Goal: Check status: Check status

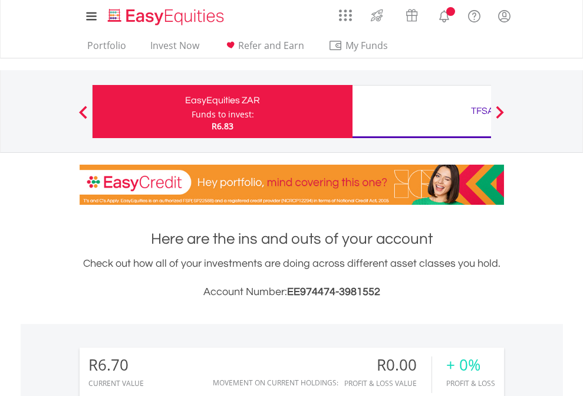
scroll to position [113, 185]
click at [192, 111] on div "Funds to invest:" at bounding box center [223, 114] width 62 height 12
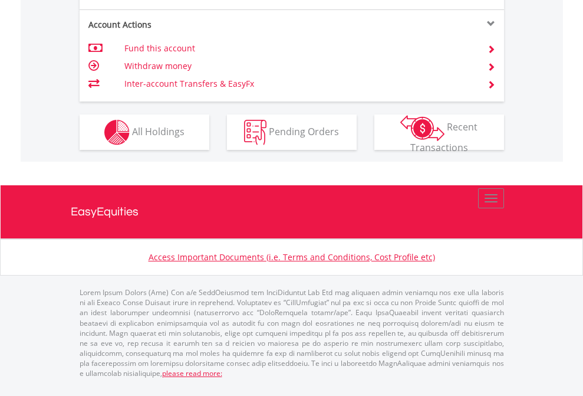
scroll to position [1107, 0]
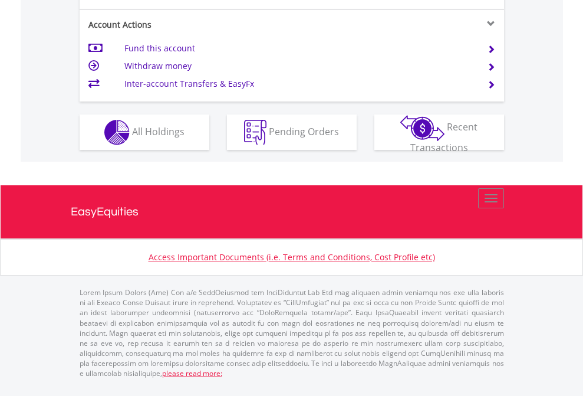
scroll to position [1130, 0]
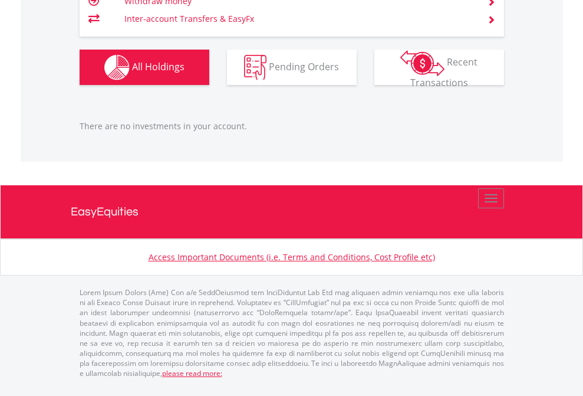
scroll to position [113, 185]
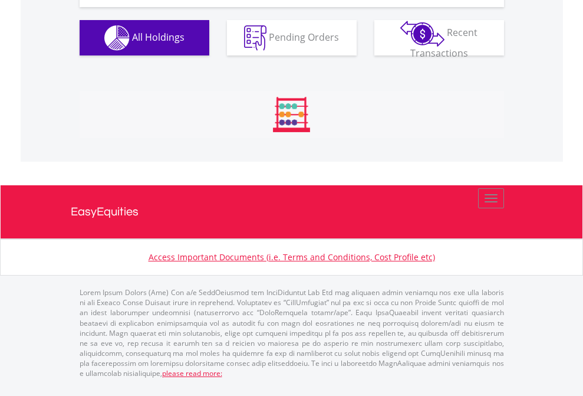
scroll to position [1195, 0]
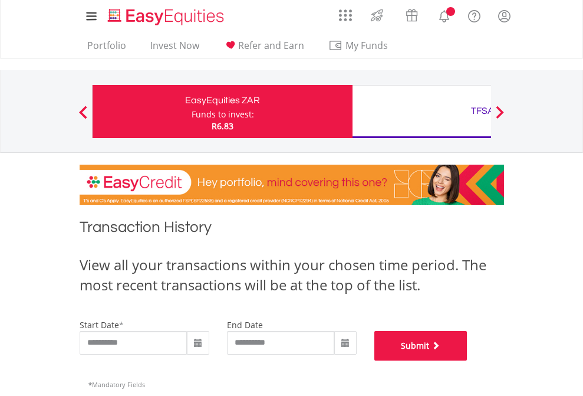
click at [468, 360] on button "Submit" at bounding box center [420, 345] width 93 height 29
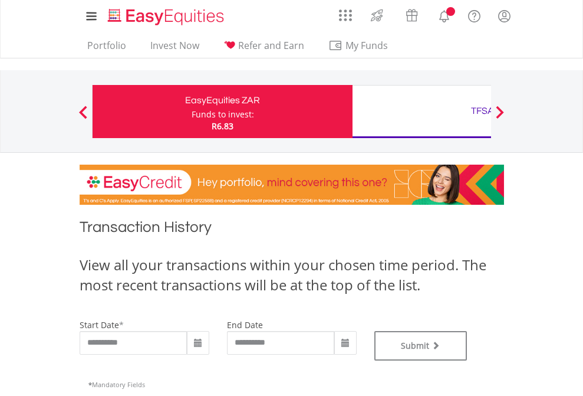
click at [422, 111] on div "TFSA" at bounding box center [483, 111] width 246 height 17
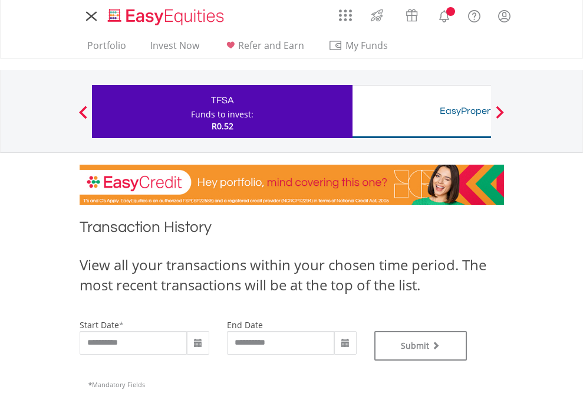
type input "**********"
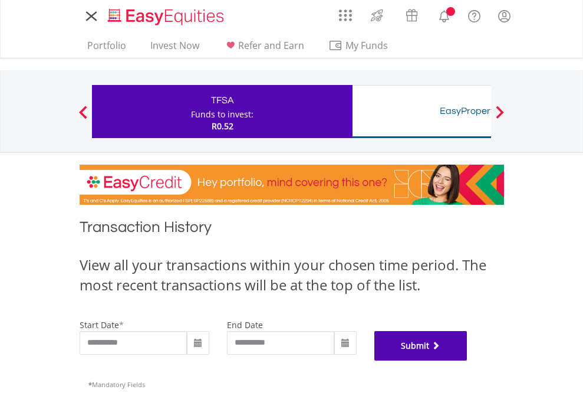
click at [468, 360] on button "Submit" at bounding box center [420, 345] width 93 height 29
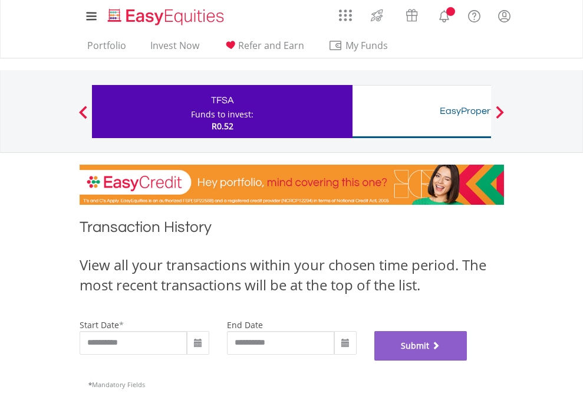
scroll to position [478, 0]
